Goal: Information Seeking & Learning: Learn about a topic

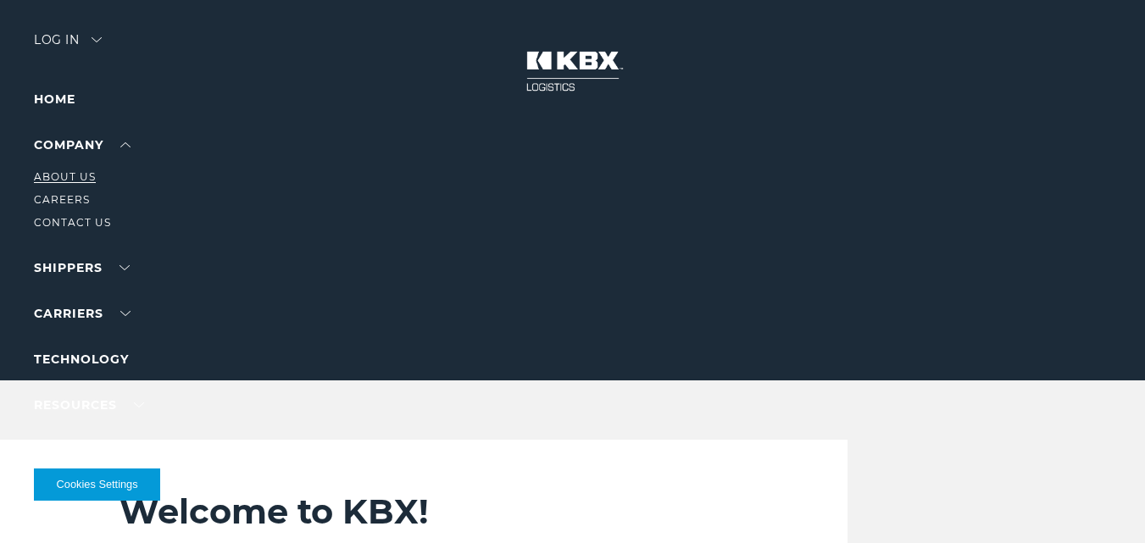
click at [83, 180] on link "About Us" at bounding box center [65, 176] width 62 height 13
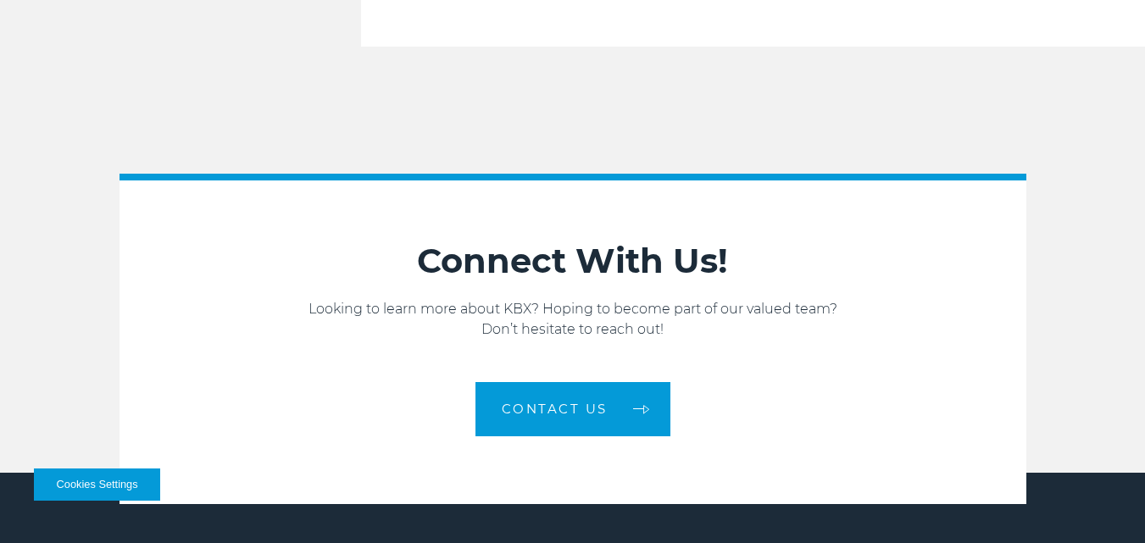
scroll to position [2733, 0]
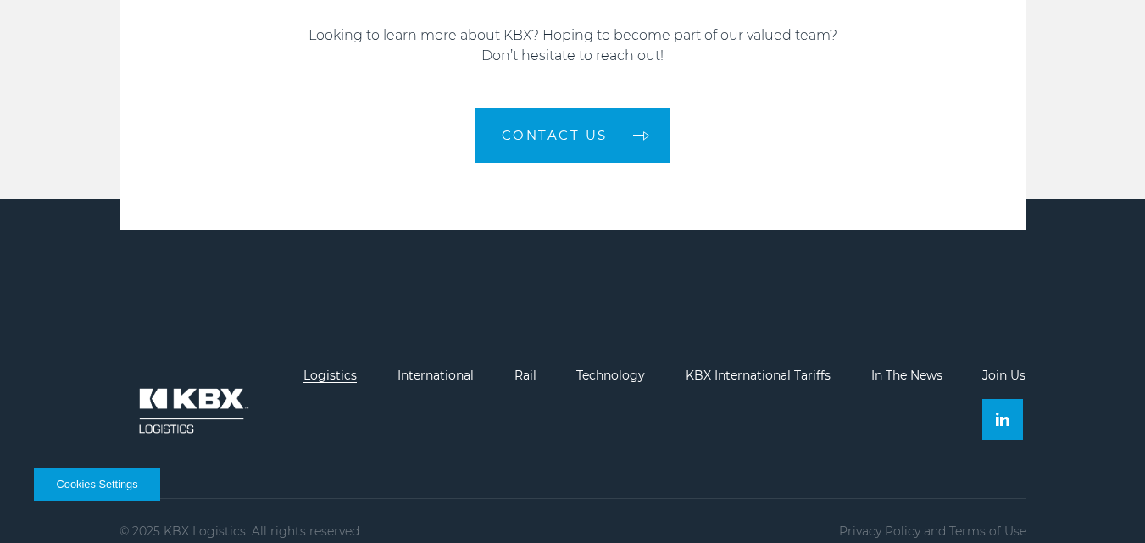
click at [330, 368] on link "Logistics" at bounding box center [330, 375] width 53 height 15
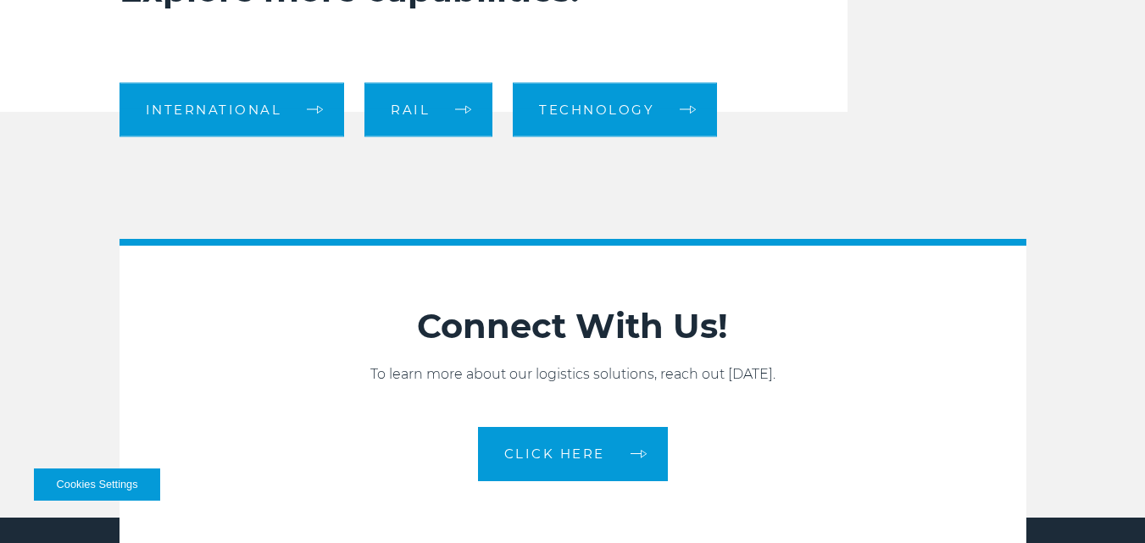
scroll to position [1517, 0]
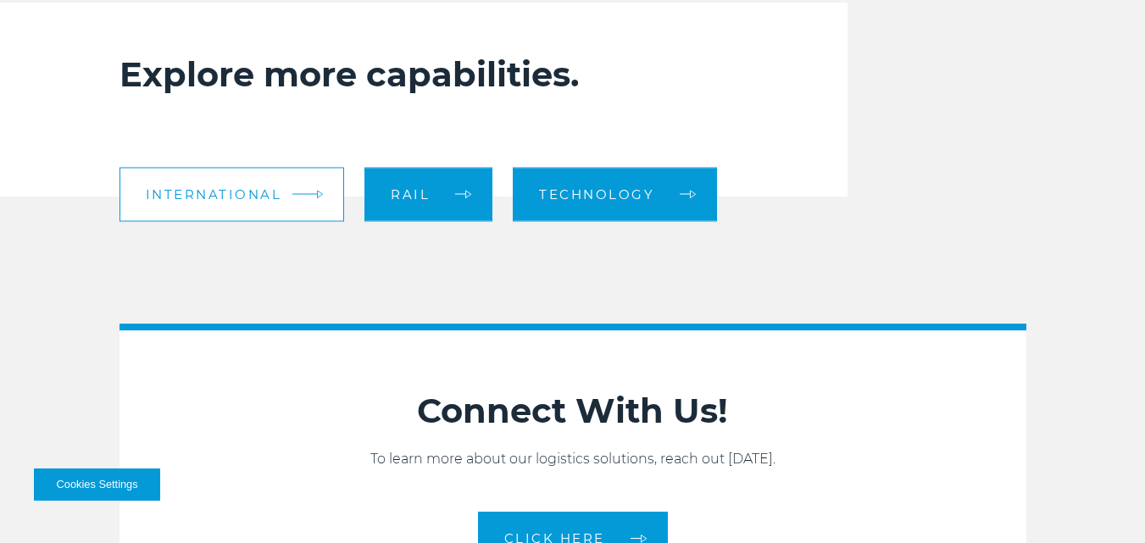
click at [302, 202] on link "International" at bounding box center [233, 194] width 226 height 54
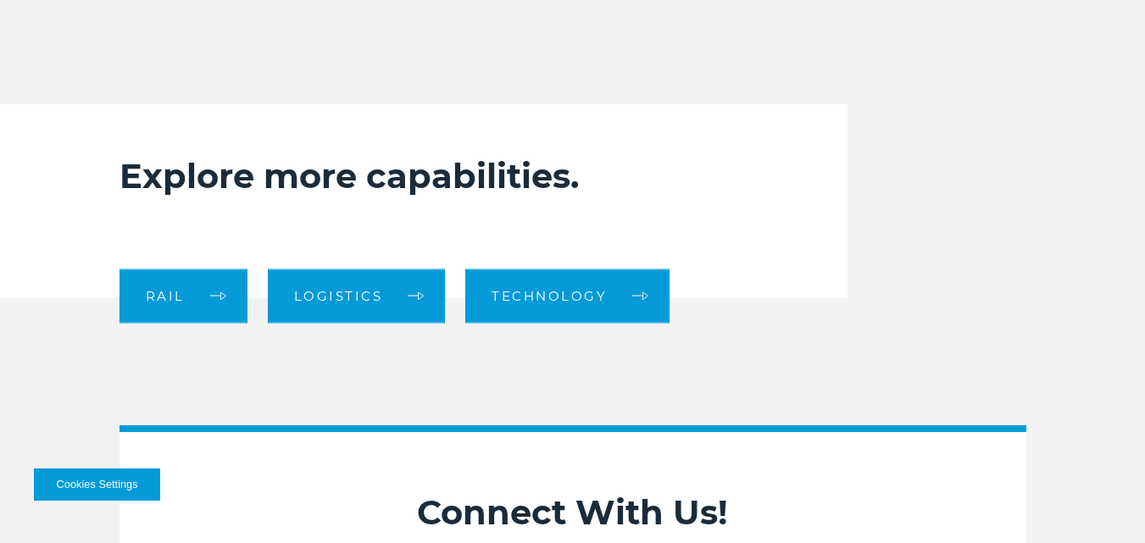
scroll to position [2374, 0]
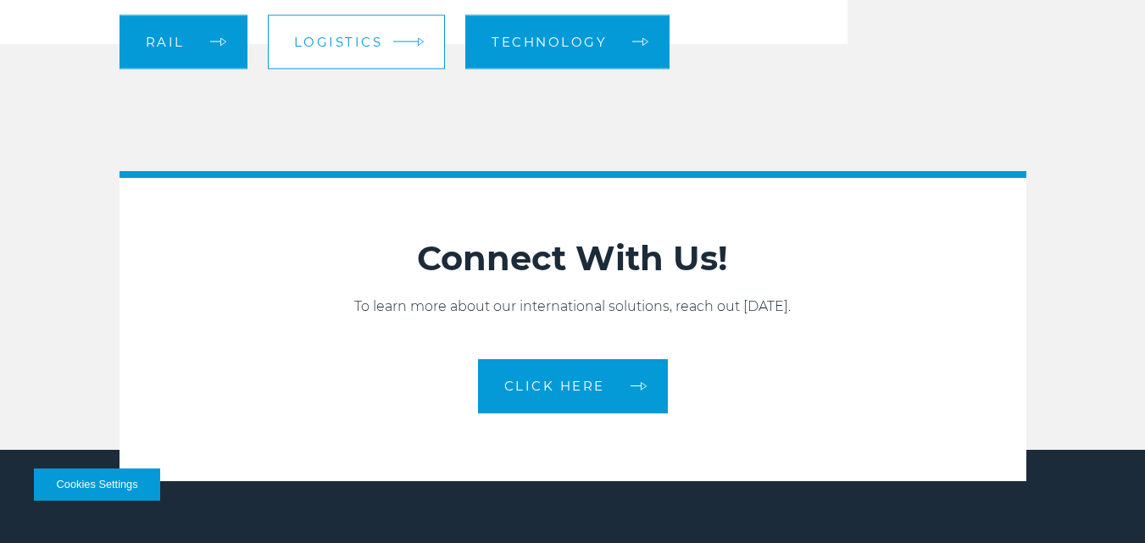
click at [340, 39] on span "logistics" at bounding box center [338, 42] width 89 height 13
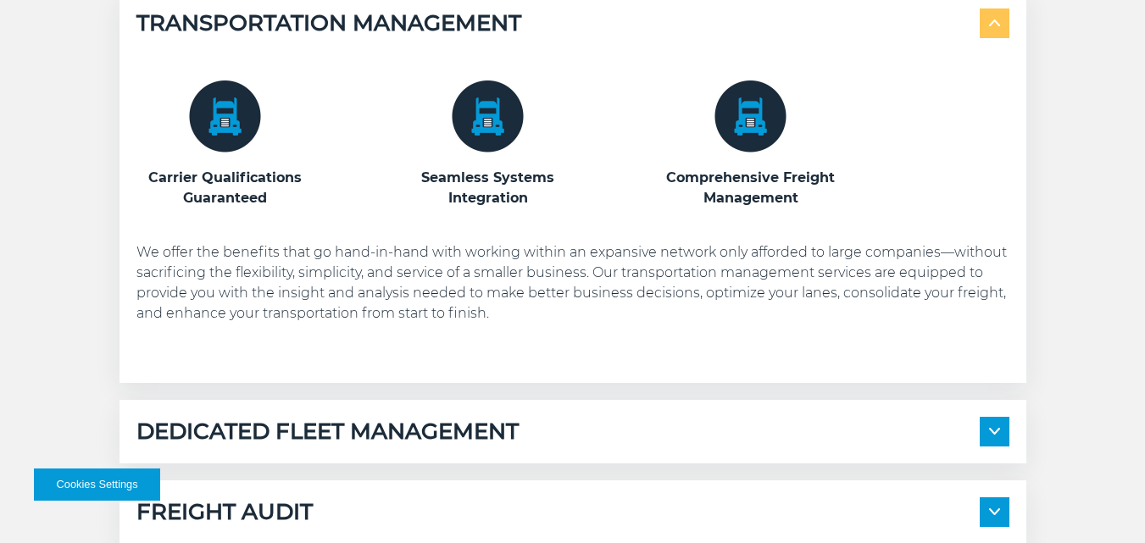
scroll to position [1017, 0]
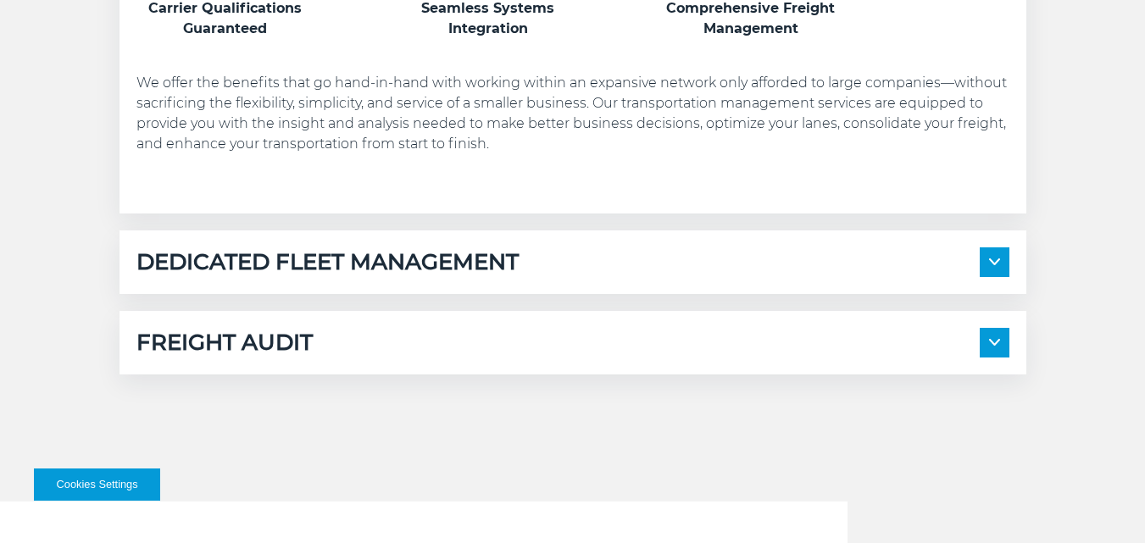
click at [994, 262] on img at bounding box center [994, 262] width 11 height 7
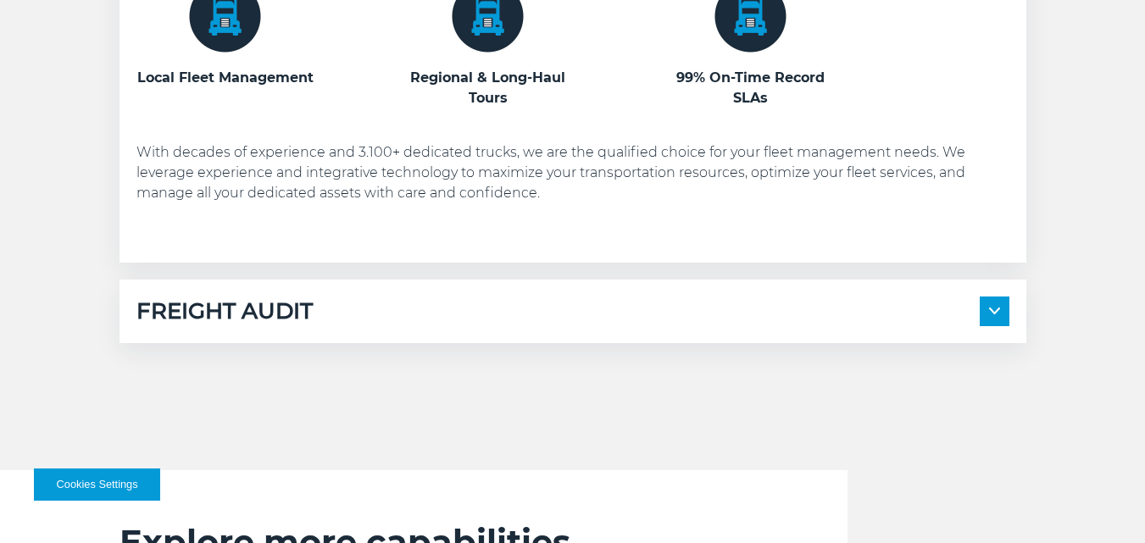
scroll to position [1526, 0]
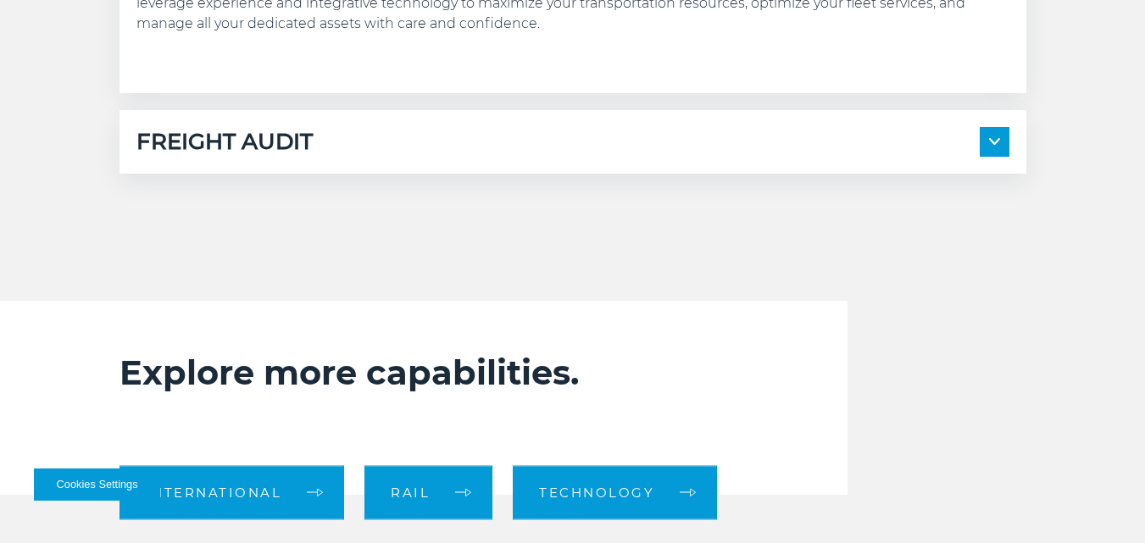
click at [998, 138] on img at bounding box center [994, 141] width 11 height 7
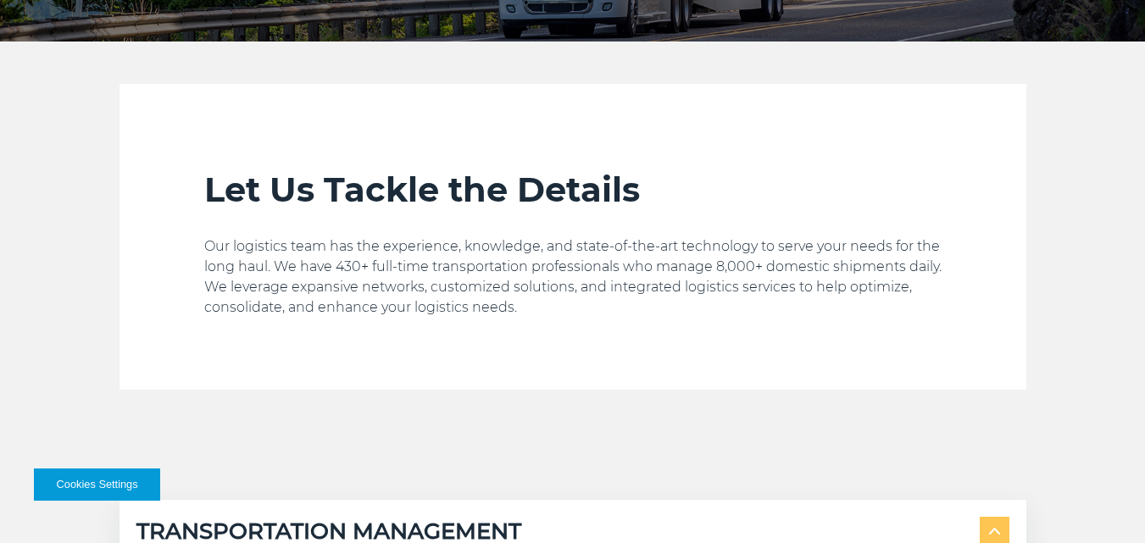
scroll to position [0, 0]
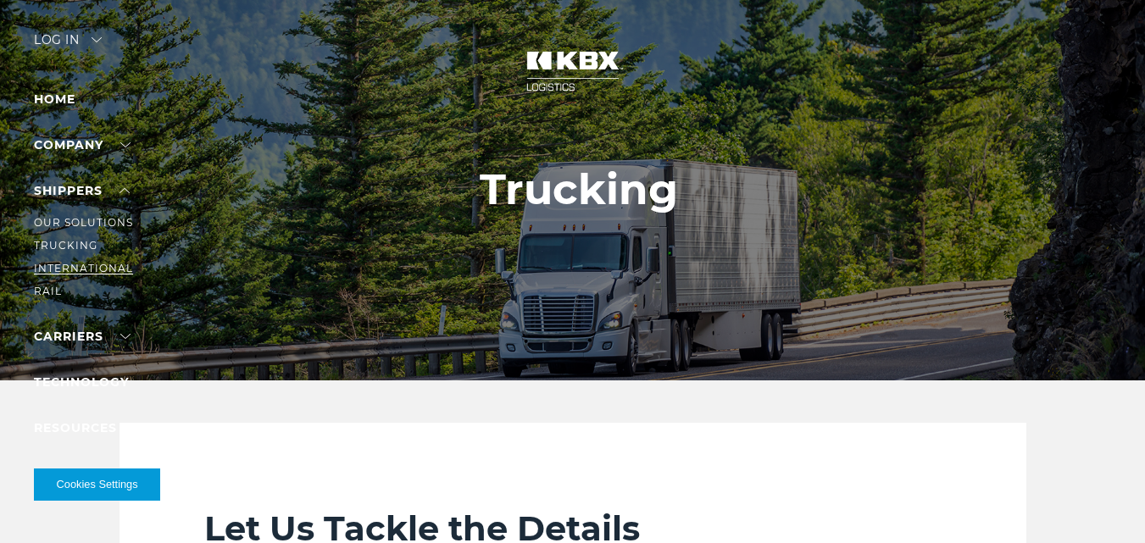
click at [76, 270] on link "International" at bounding box center [83, 268] width 99 height 13
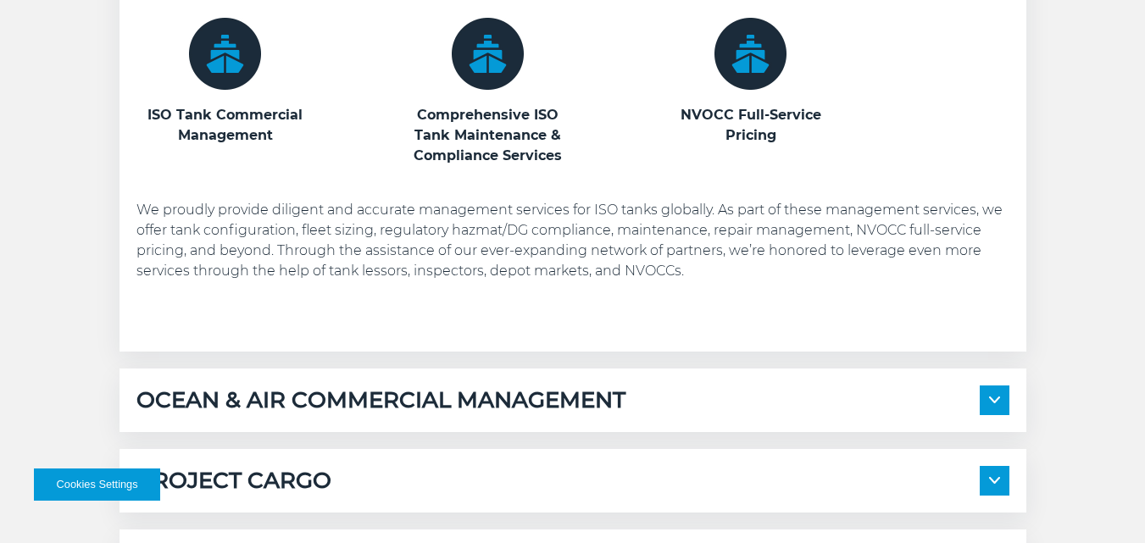
scroll to position [1102, 0]
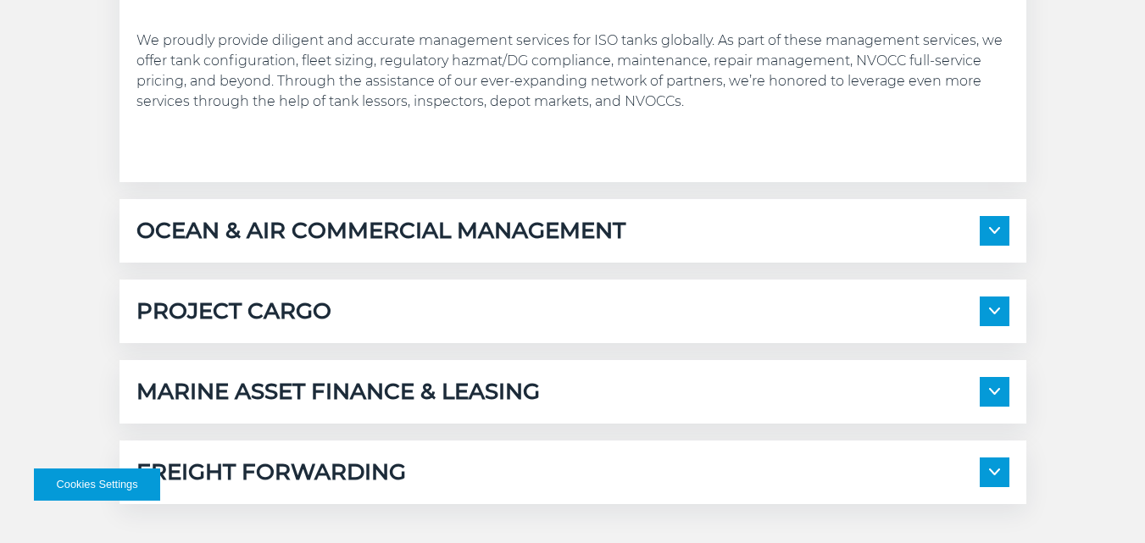
click at [992, 231] on img at bounding box center [994, 230] width 11 height 7
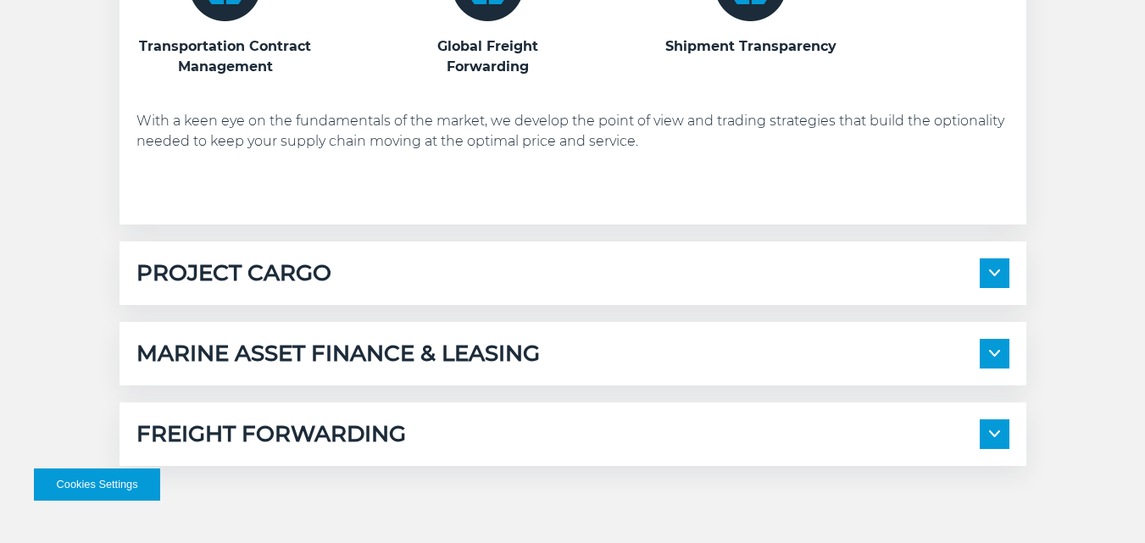
scroll to position [1526, 0]
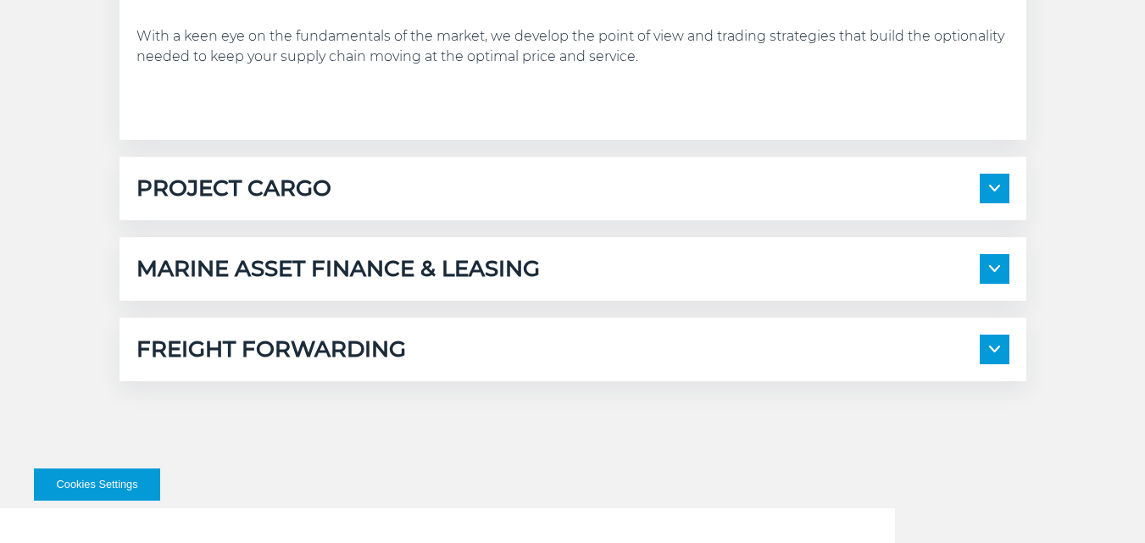
click at [992, 184] on span at bounding box center [995, 189] width 30 height 30
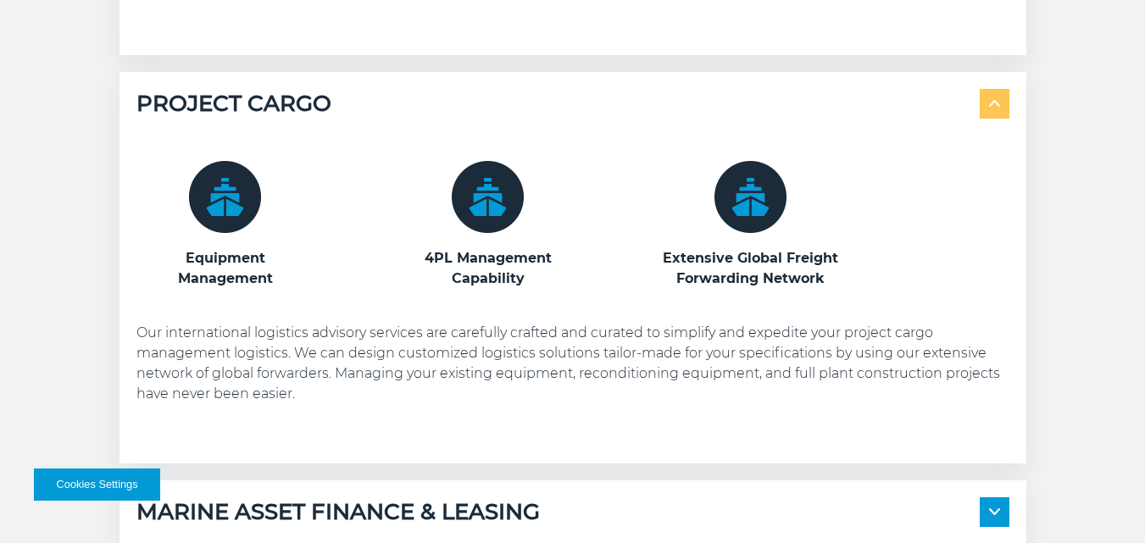
scroll to position [1780, 0]
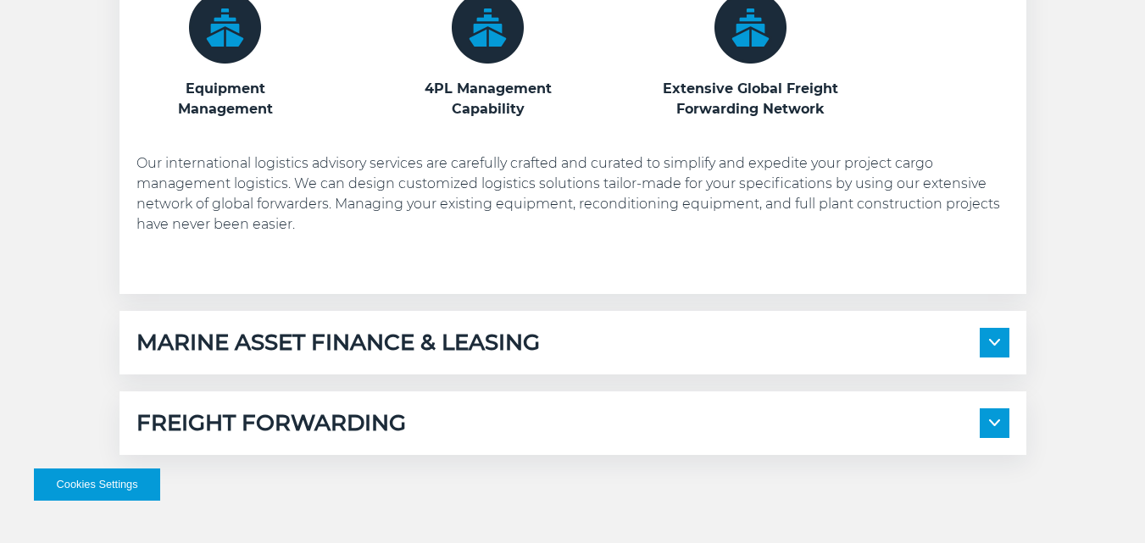
click at [994, 343] on img at bounding box center [994, 342] width 11 height 7
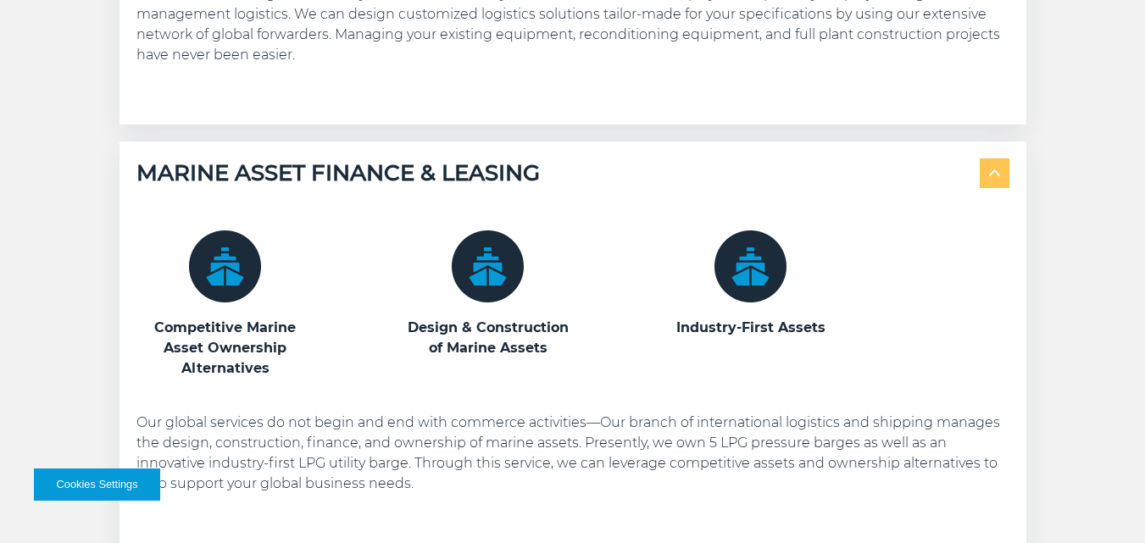
scroll to position [2204, 0]
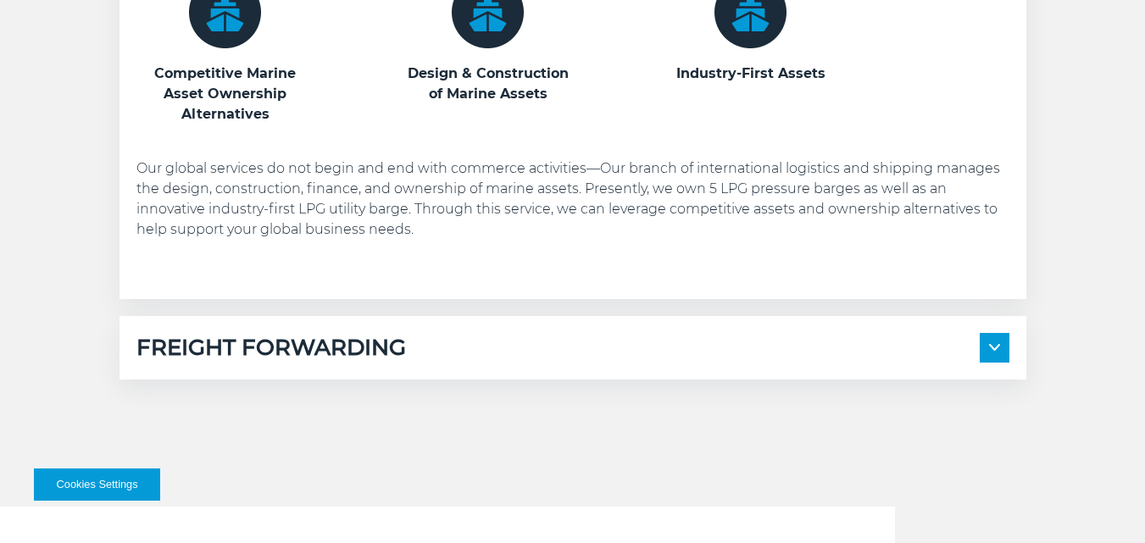
click at [986, 348] on span at bounding box center [995, 348] width 30 height 30
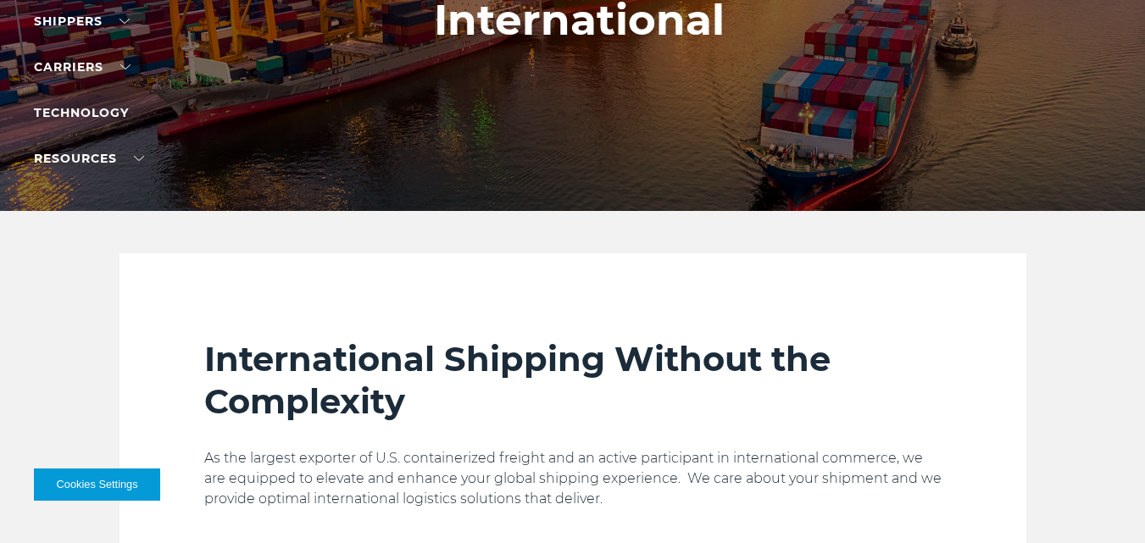
scroll to position [0, 0]
